Goal: Information Seeking & Learning: Learn about a topic

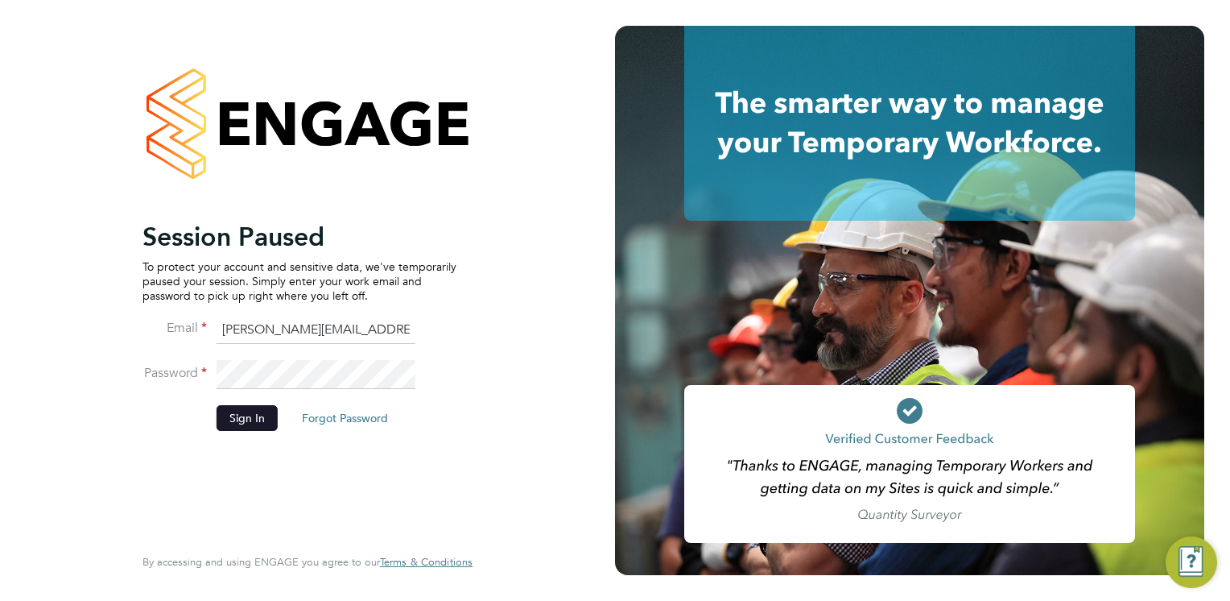
click at [245, 408] on button "Sign In" at bounding box center [247, 418] width 61 height 26
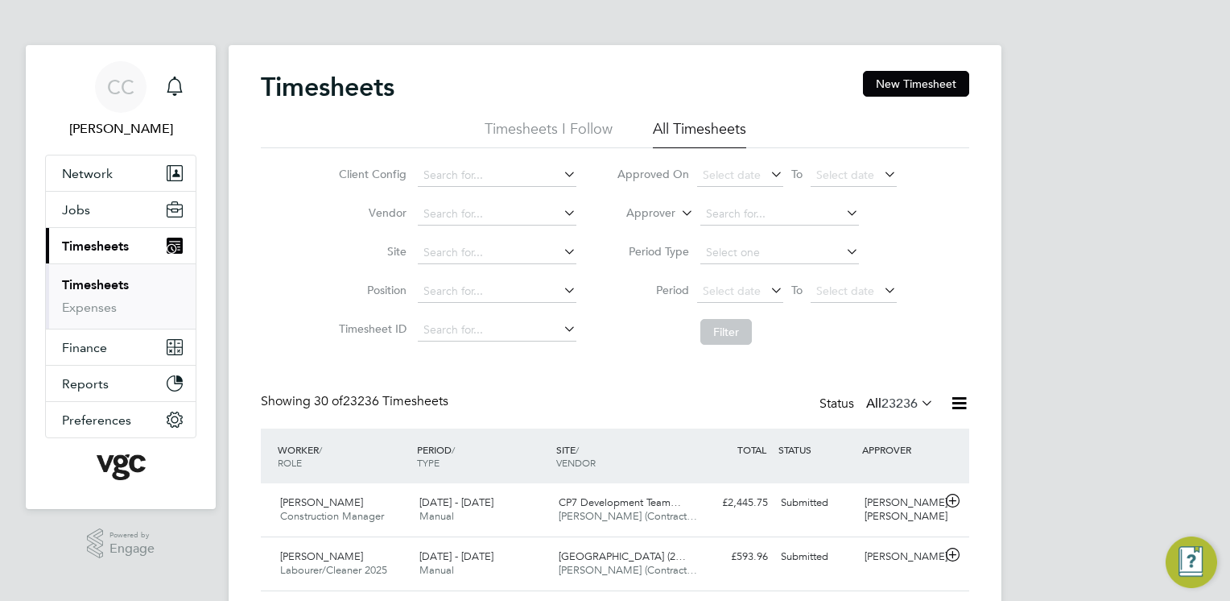
click at [118, 238] on span "Timesheets" at bounding box center [95, 245] width 67 height 15
click at [102, 217] on button "Jobs" at bounding box center [121, 209] width 150 height 35
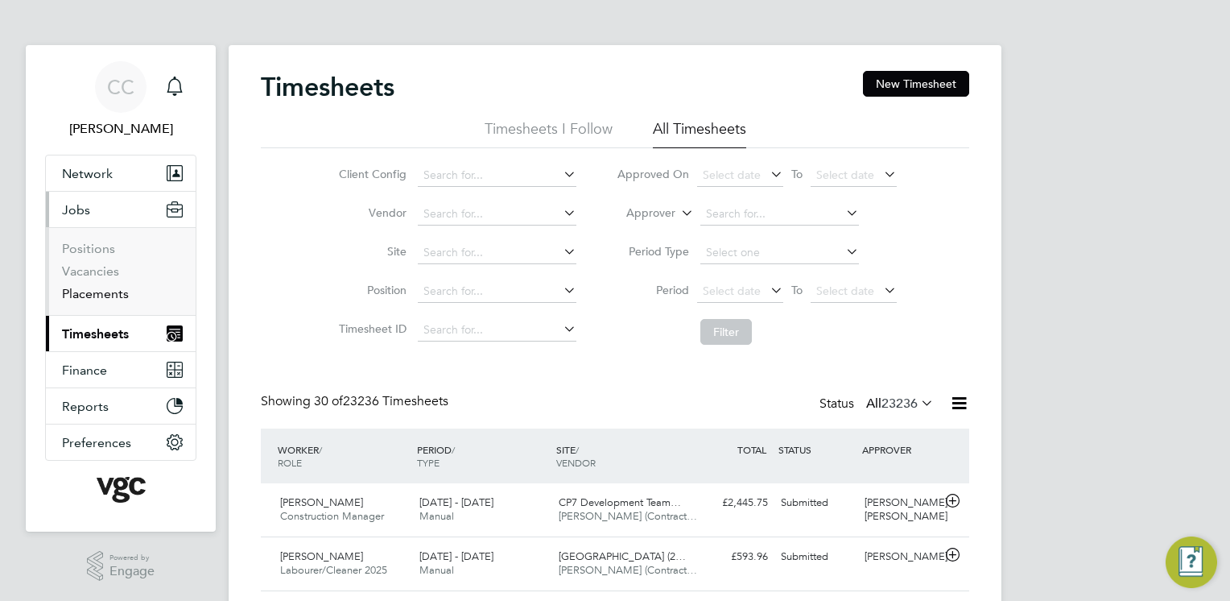
click at [103, 295] on link "Placements" at bounding box center [95, 293] width 67 height 15
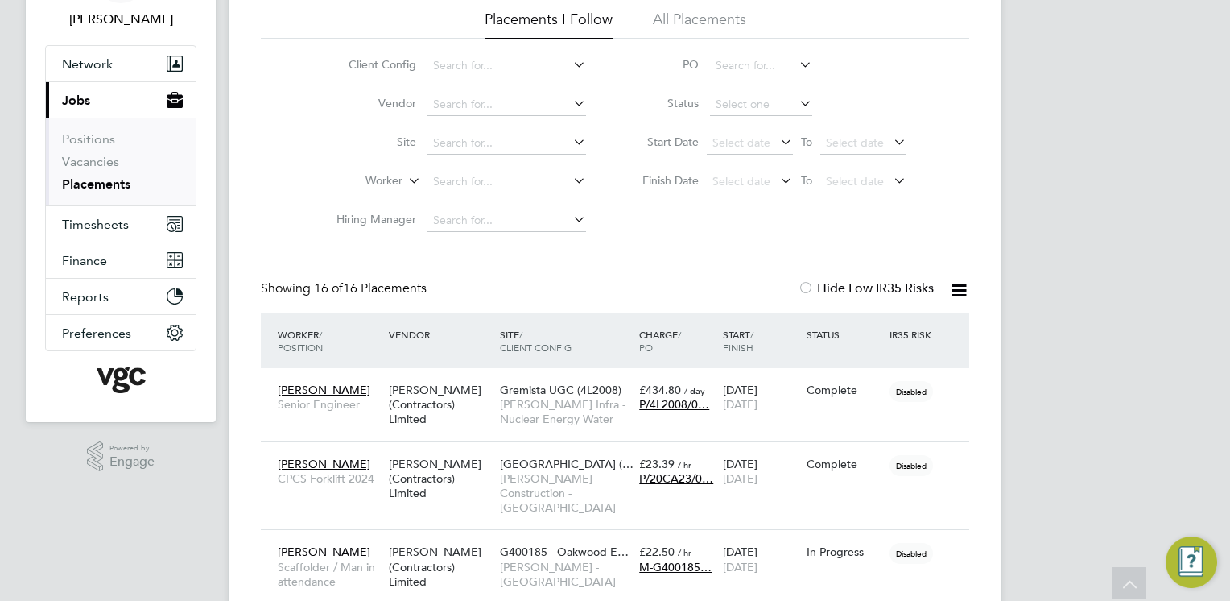
scroll to position [55, 0]
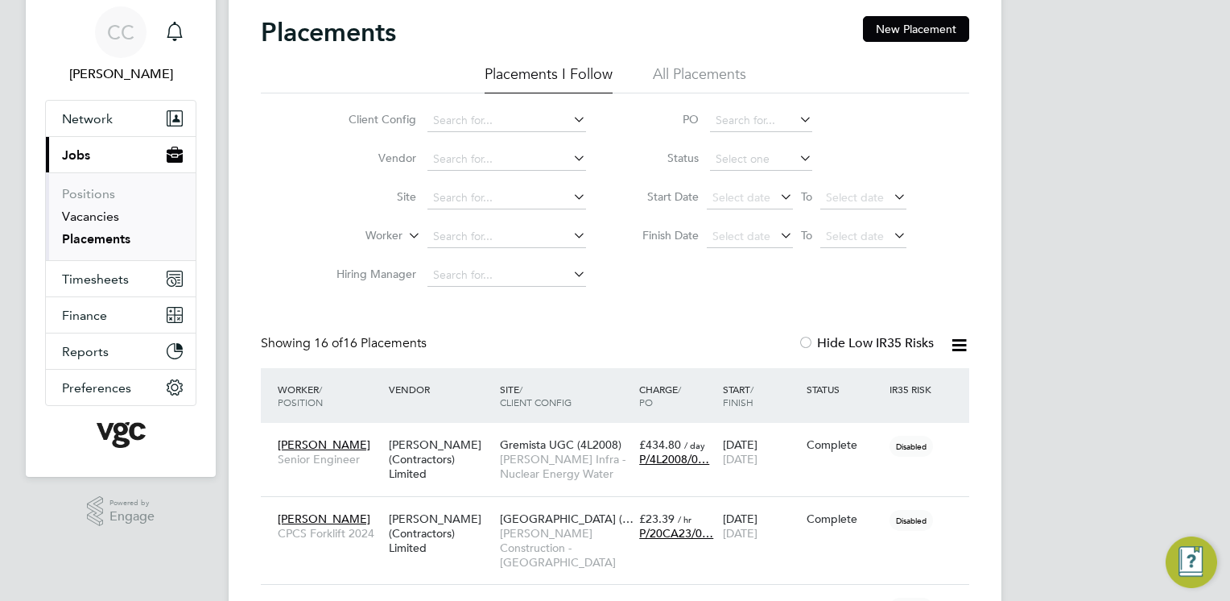
click at [101, 213] on link "Vacancies" at bounding box center [90, 216] width 57 height 15
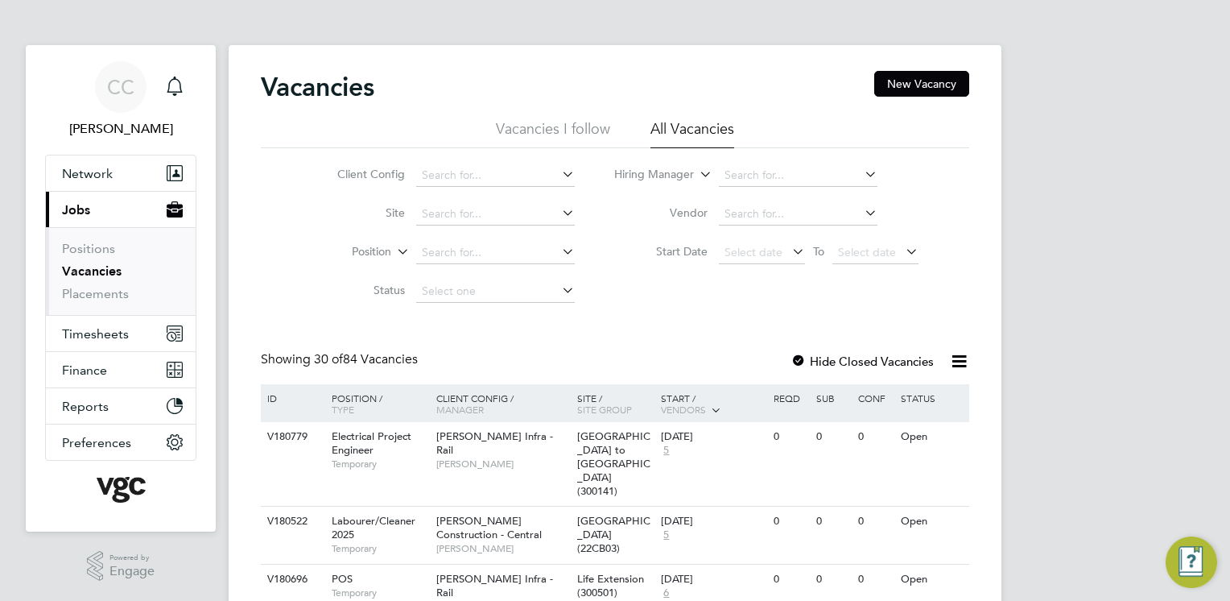
click at [560, 142] on li "Vacancies I follow" at bounding box center [553, 133] width 114 height 29
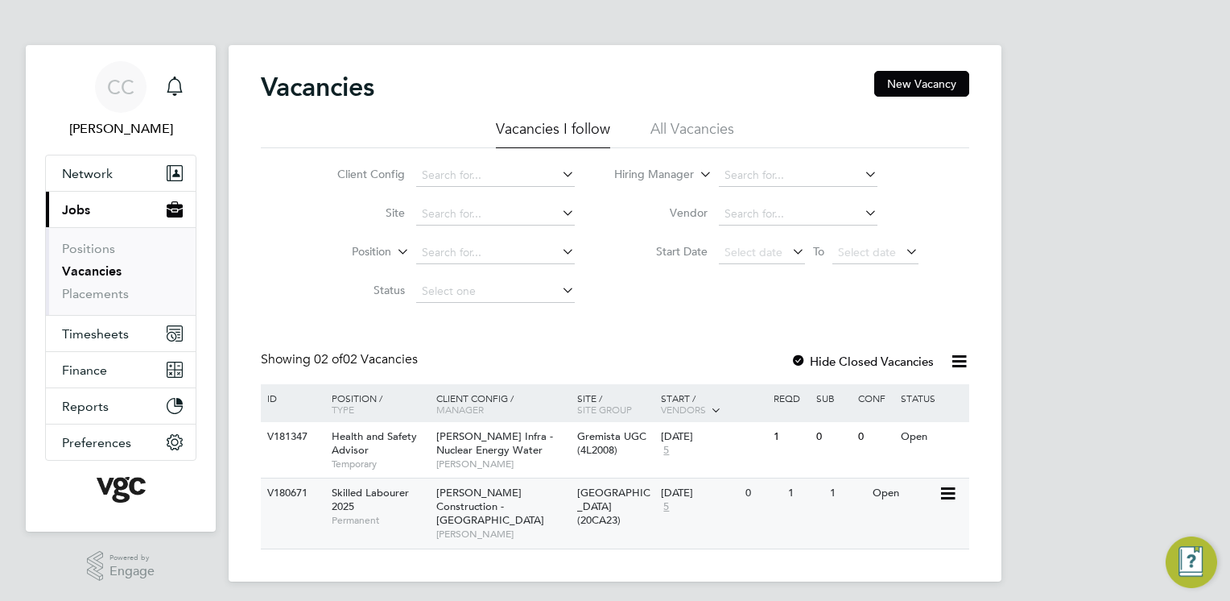
drag, startPoint x: 560, startPoint y: 142, endPoint x: 502, endPoint y: 477, distance: 339.8
click at [502, 477] on div "Vacancies New Vacancy Vacancies I follow All Vacancies Client Config Site Posit…" at bounding box center [615, 310] width 708 height 478
click at [512, 446] on span "Morgan Sindall Infra - Nuclear Energy Water" at bounding box center [494, 442] width 117 height 27
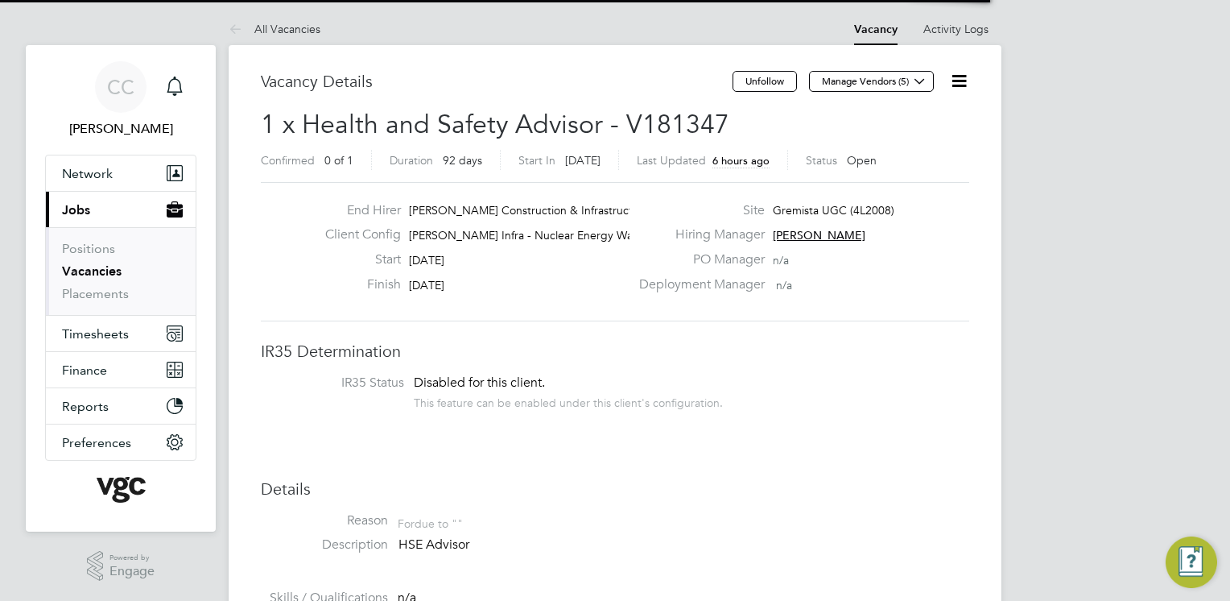
scroll to position [47, 113]
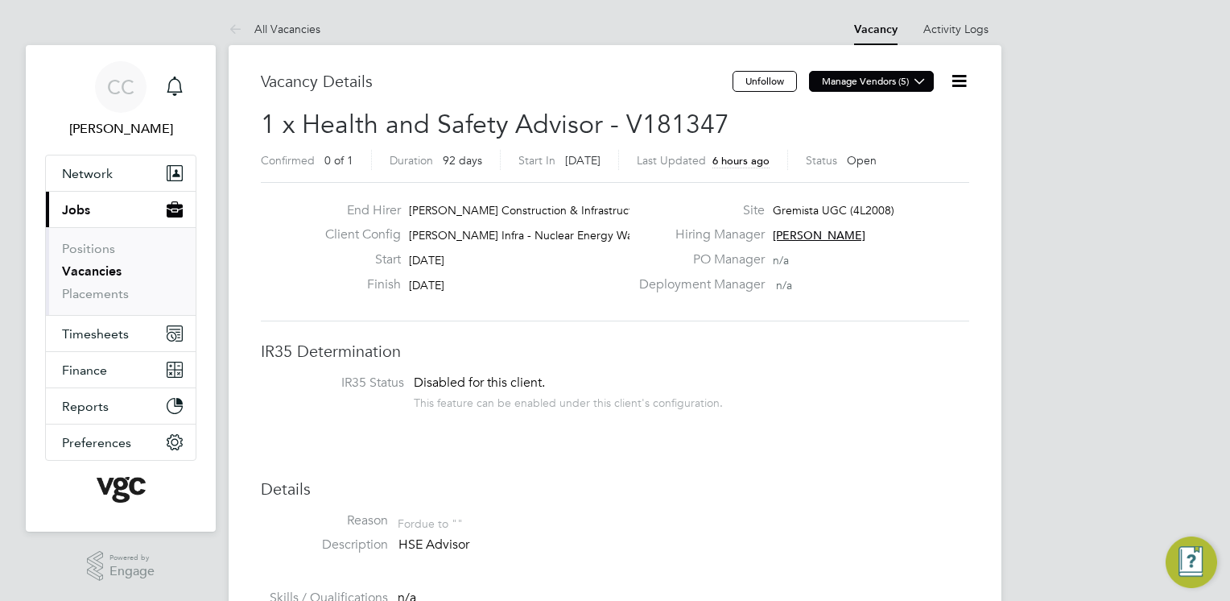
click at [882, 86] on button "Manage Vendors (5)" at bounding box center [871, 81] width 125 height 21
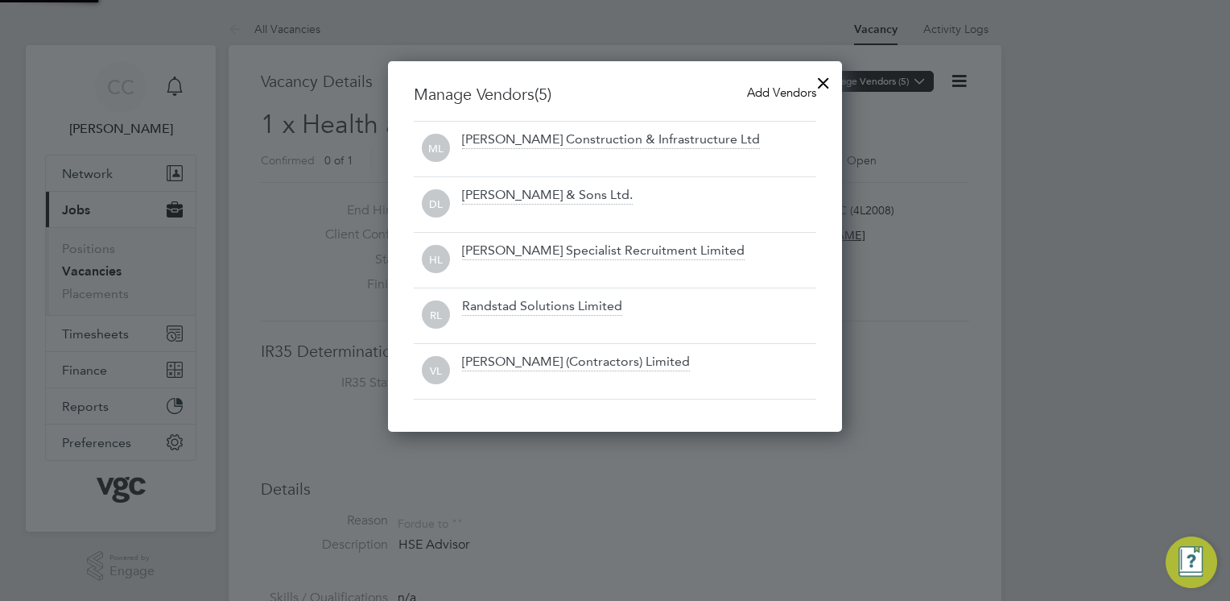
scroll to position [370, 455]
click at [824, 85] on div at bounding box center [823, 78] width 29 height 29
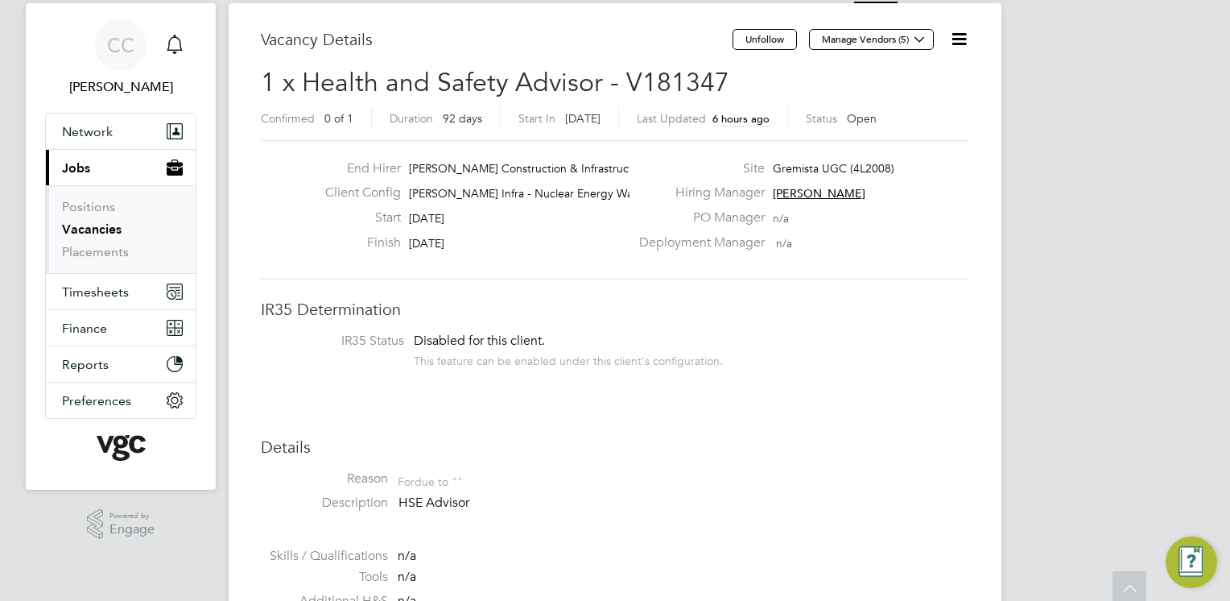
scroll to position [39, 0]
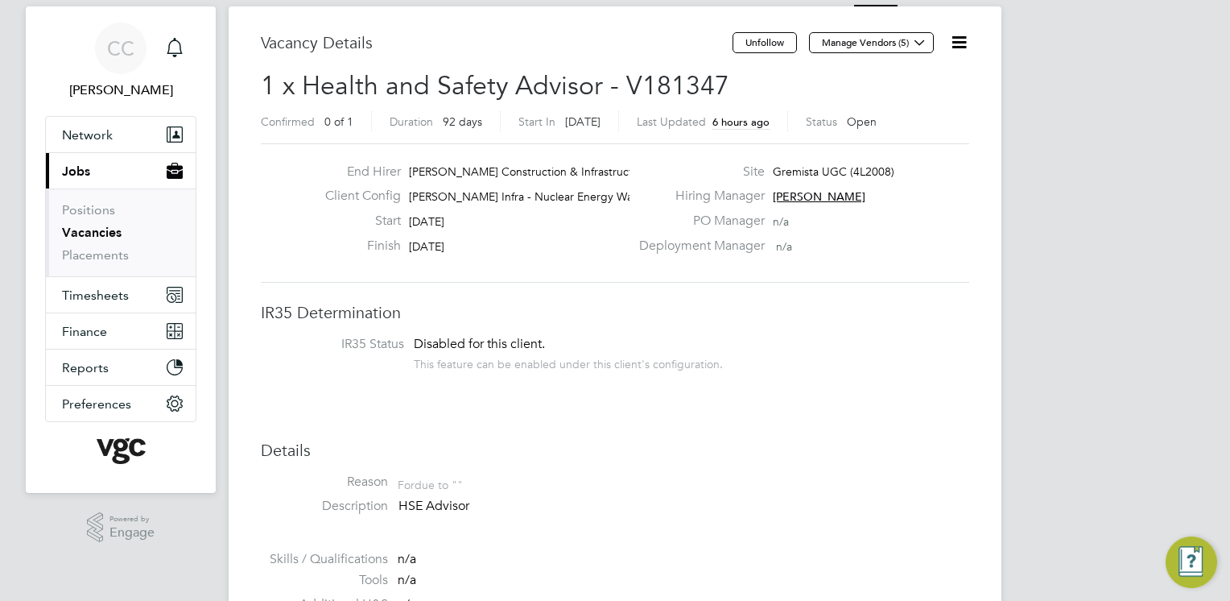
click at [964, 44] on icon at bounding box center [959, 42] width 20 height 20
click at [918, 130] on li "Followers" at bounding box center [919, 134] width 93 height 23
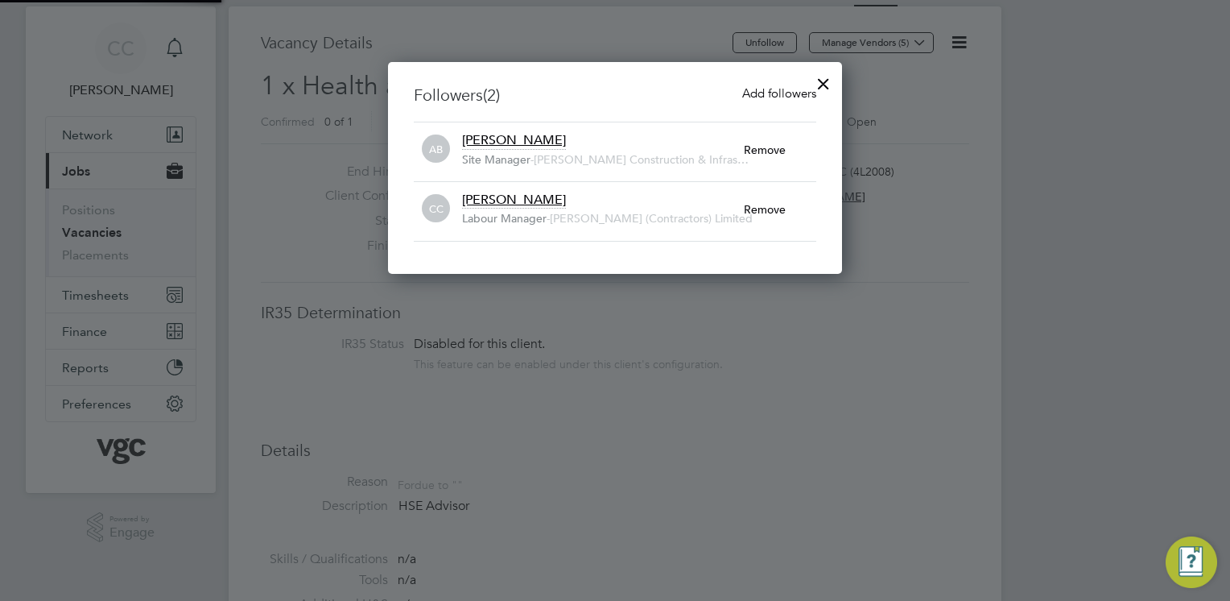
scroll to position [212, 455]
click at [766, 95] on span "Add followers" at bounding box center [779, 92] width 74 height 15
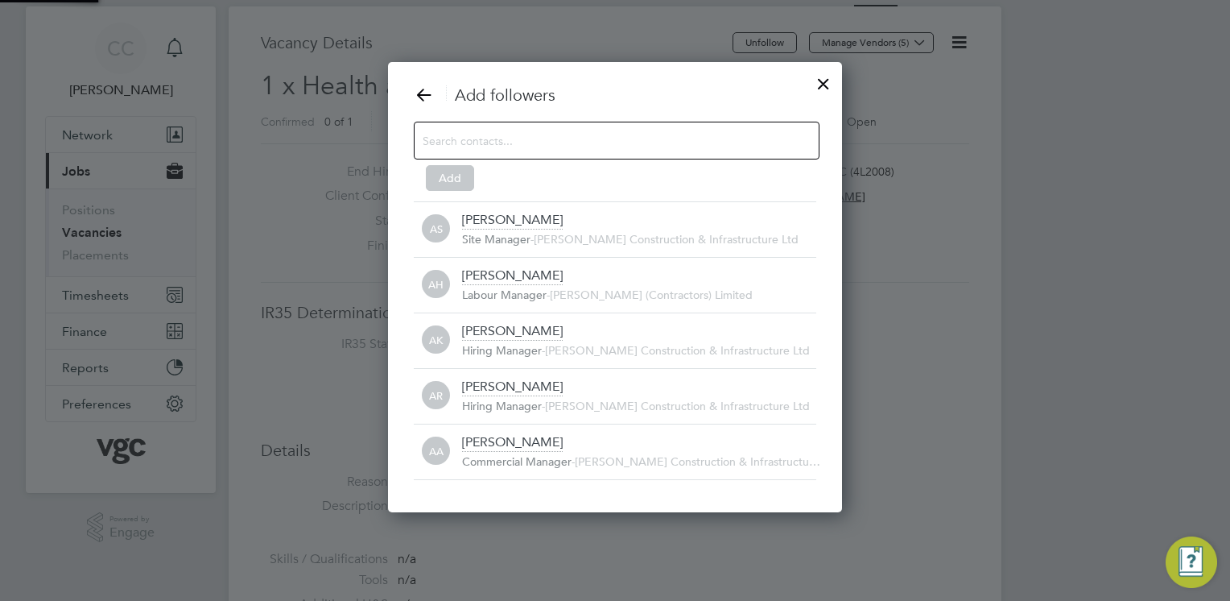
scroll to position [0, 0]
click at [547, 138] on input at bounding box center [604, 140] width 362 height 21
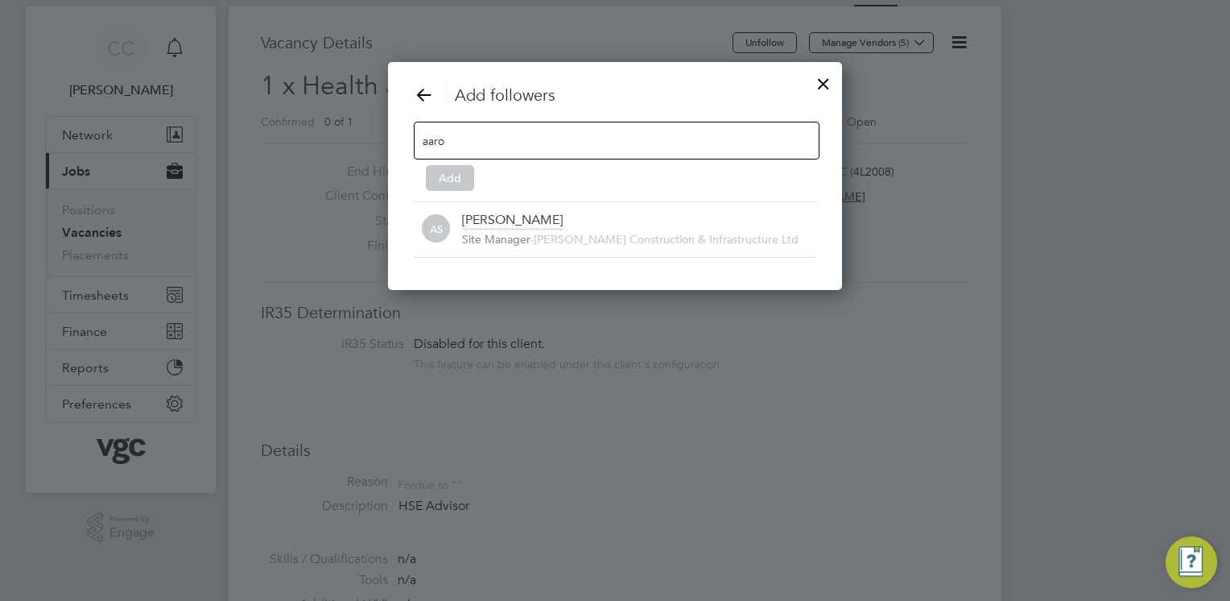
type input "aaro"
click at [828, 82] on div at bounding box center [823, 79] width 29 height 29
